Goal: Download file/media

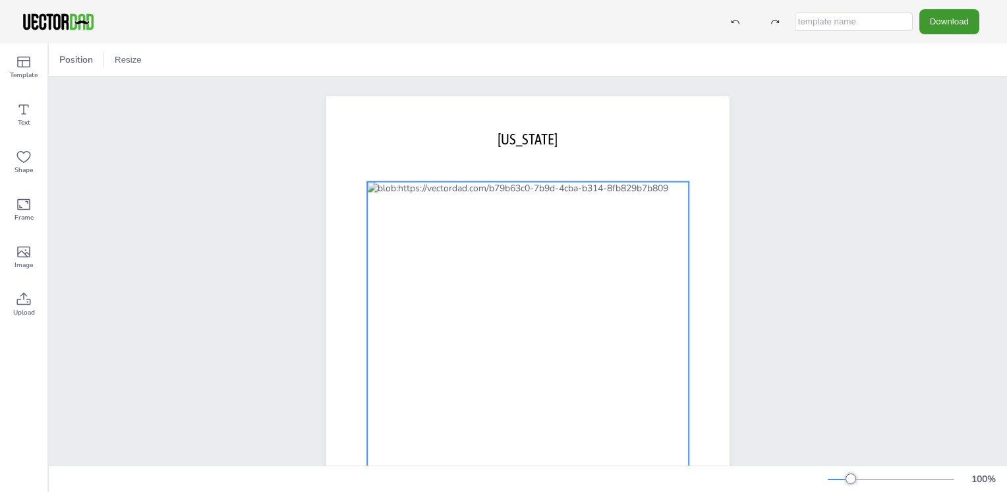
scroll to position [61, 0]
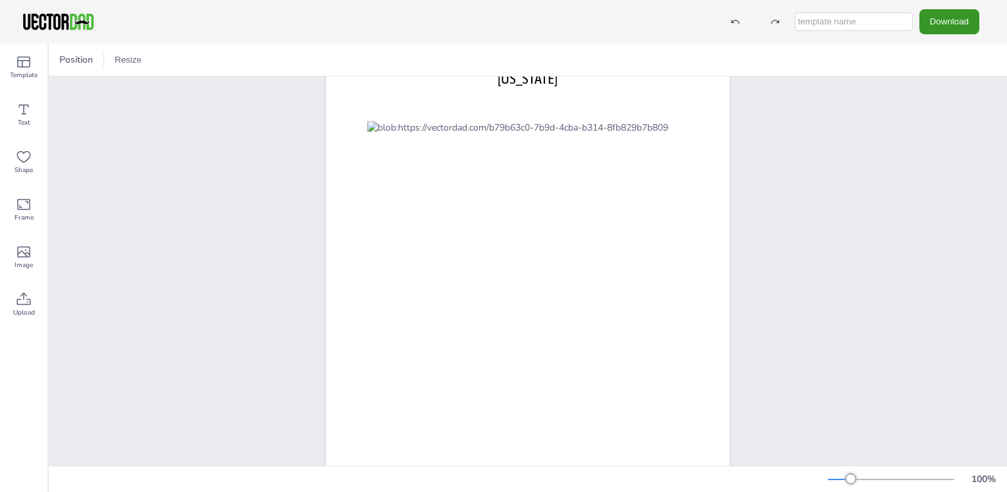
click at [939, 24] on button "Download" at bounding box center [949, 21] width 60 height 24
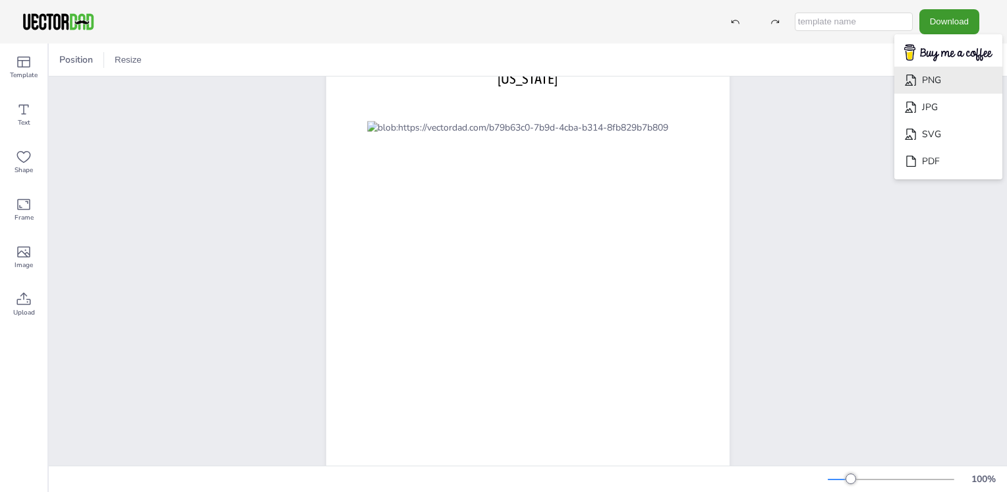
click at [930, 79] on li "PNG" at bounding box center [948, 80] width 108 height 27
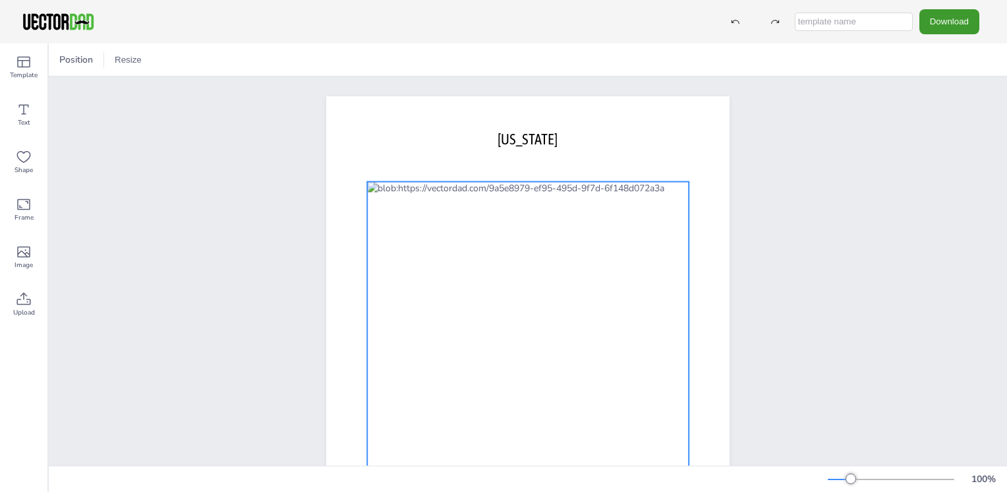
click at [461, 226] on div at bounding box center [528, 357] width 322 height 351
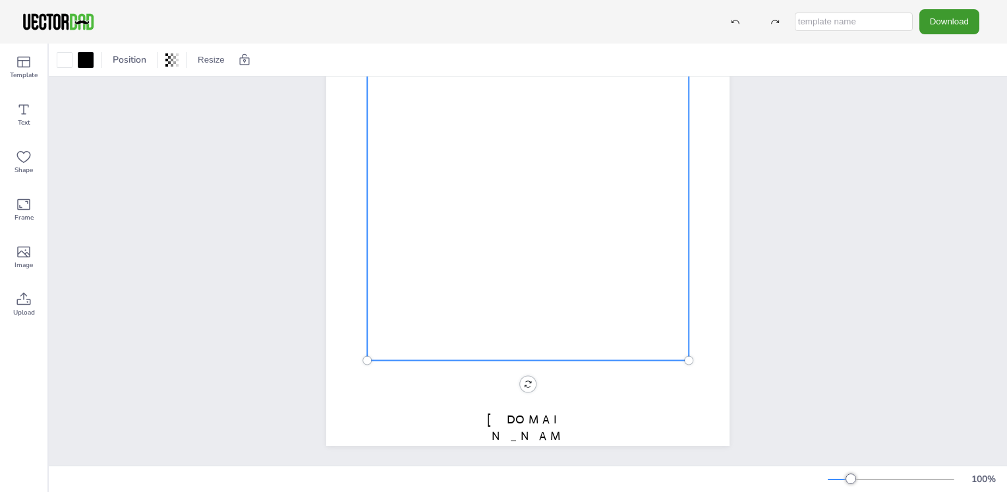
scroll to position [182, 0]
click at [933, 24] on button "Download" at bounding box center [949, 21] width 60 height 24
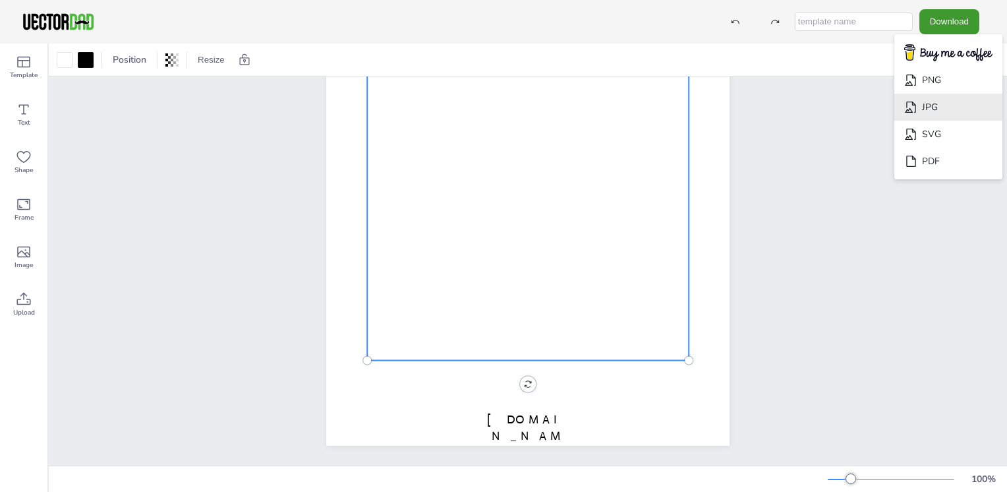
click at [932, 103] on li "JPG" at bounding box center [948, 107] width 108 height 27
